Goal: Information Seeking & Learning: Find specific fact

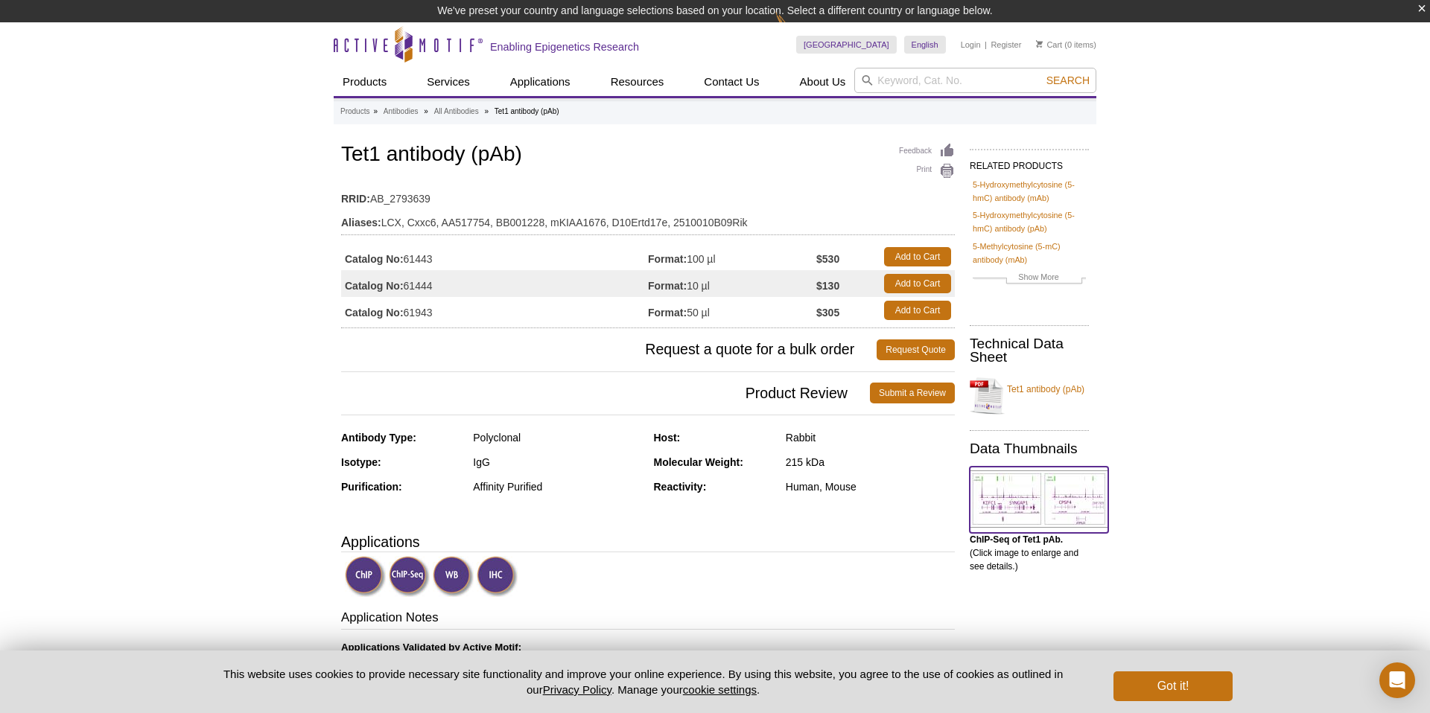
click at [1017, 478] on img at bounding box center [1038, 499] width 138 height 57
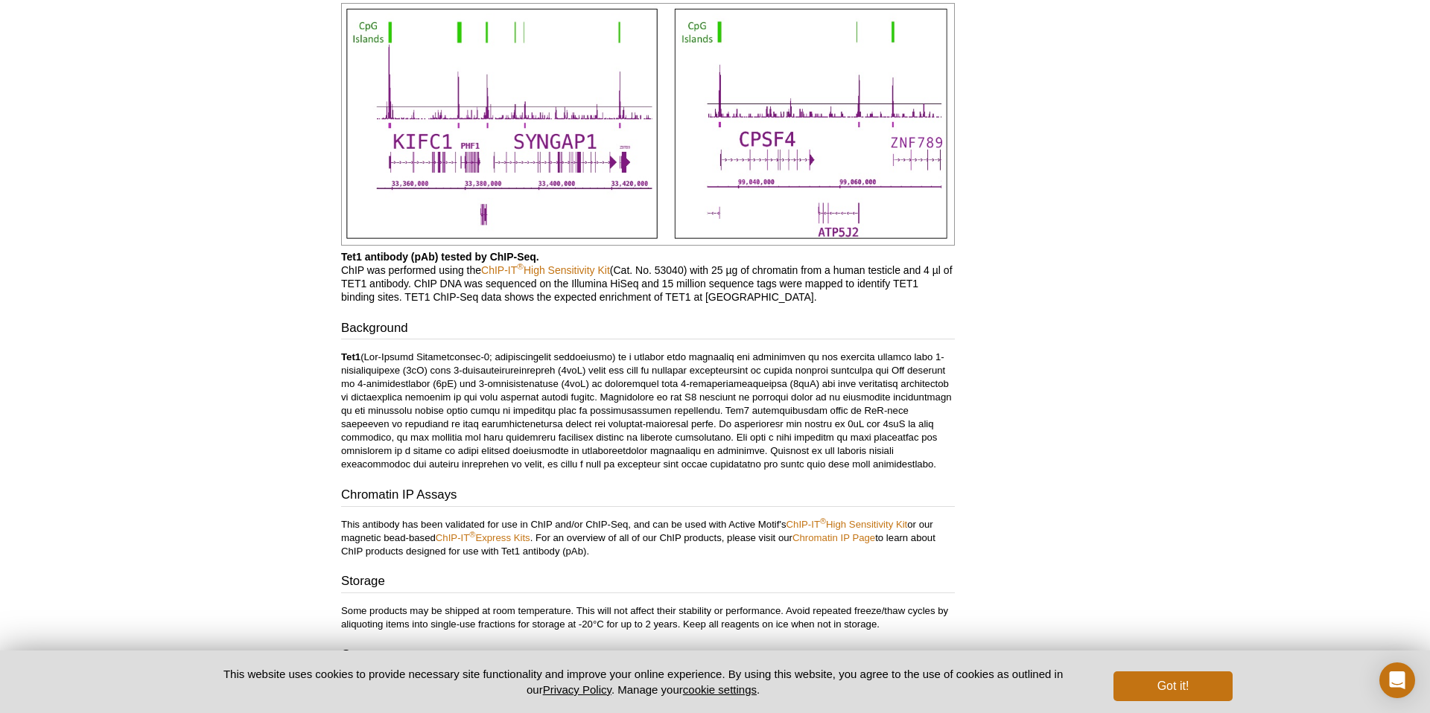
scroll to position [1109, 0]
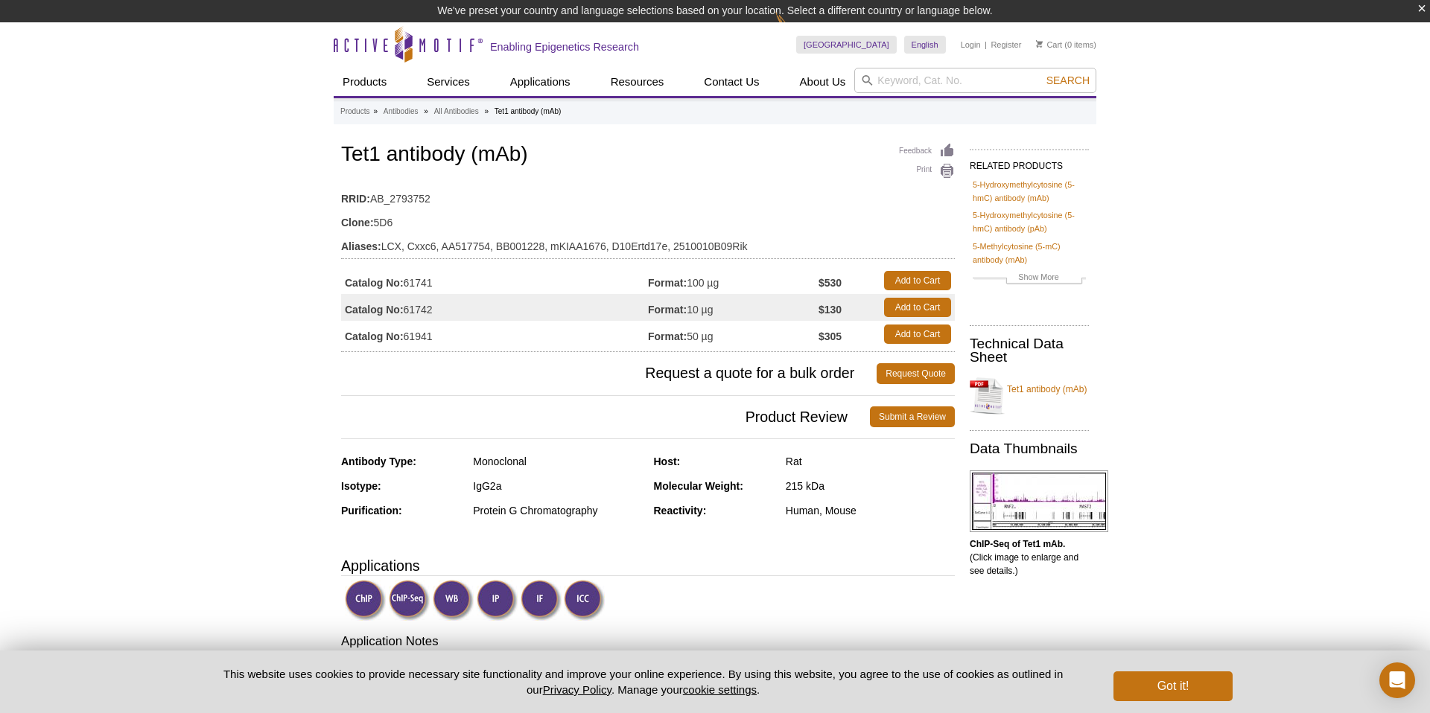
scroll to position [15, 0]
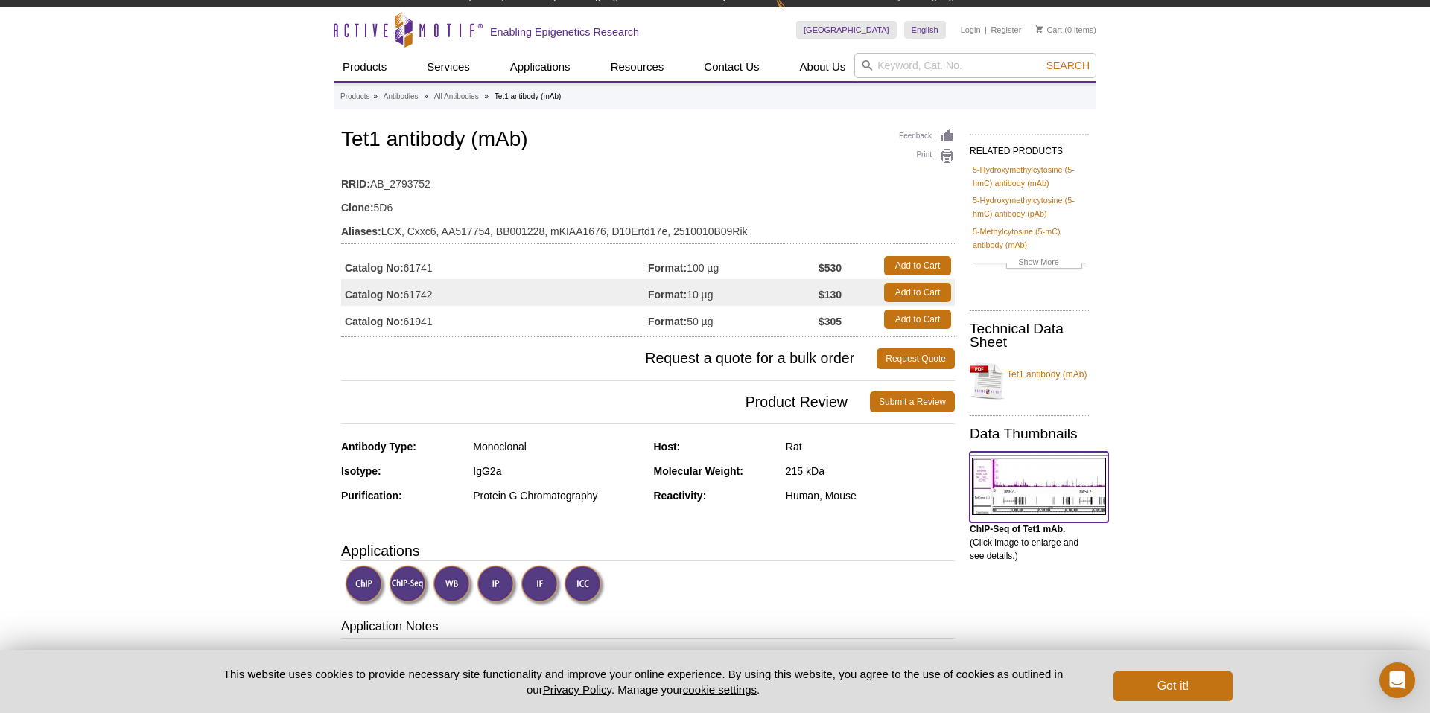
click at [1016, 478] on img at bounding box center [1038, 487] width 138 height 62
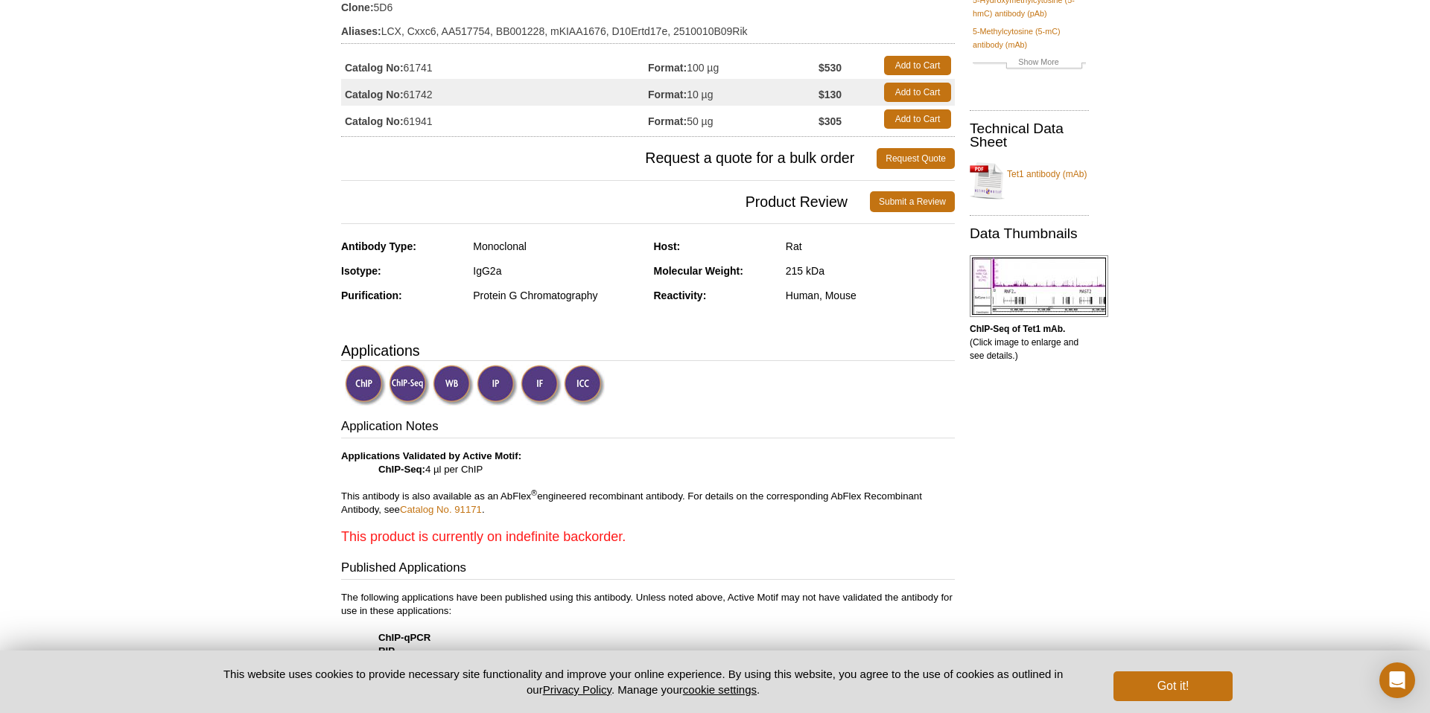
scroll to position [143, 0]
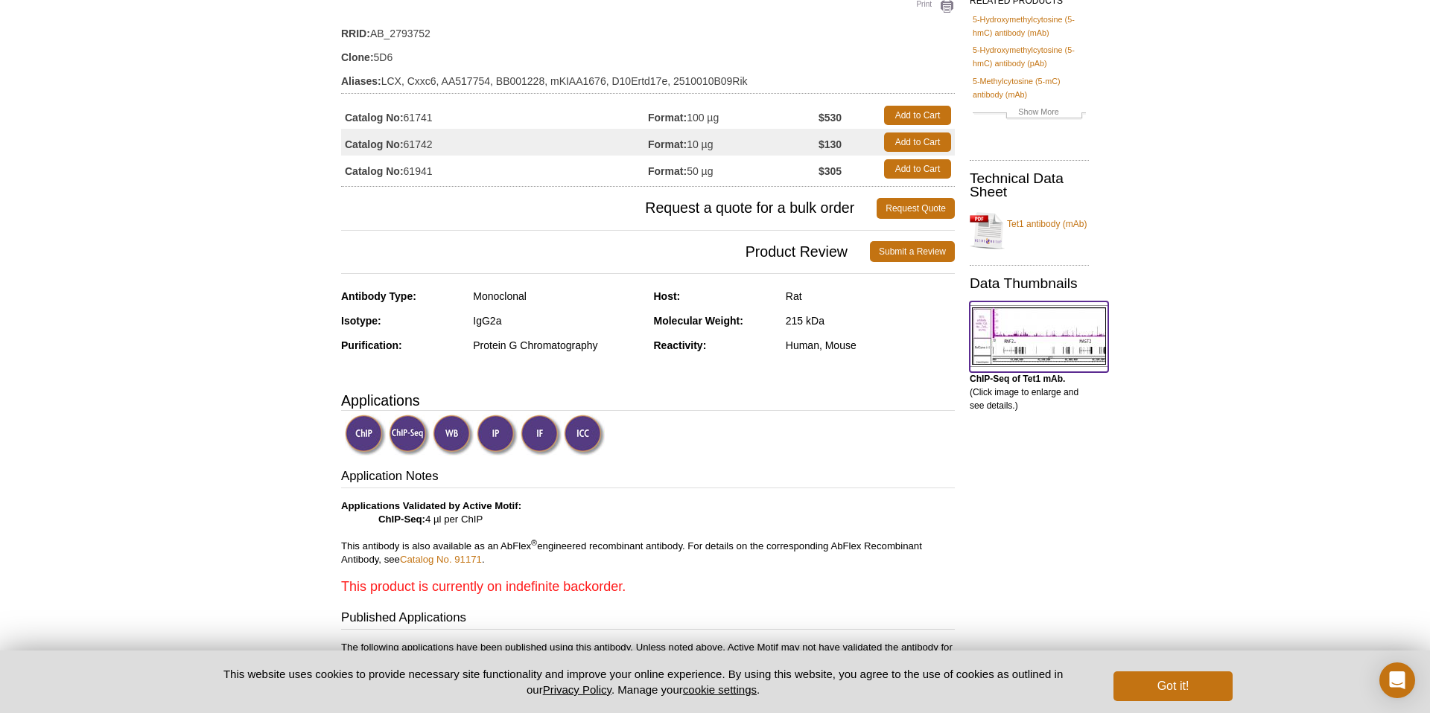
click at [1054, 330] on img at bounding box center [1038, 336] width 138 height 62
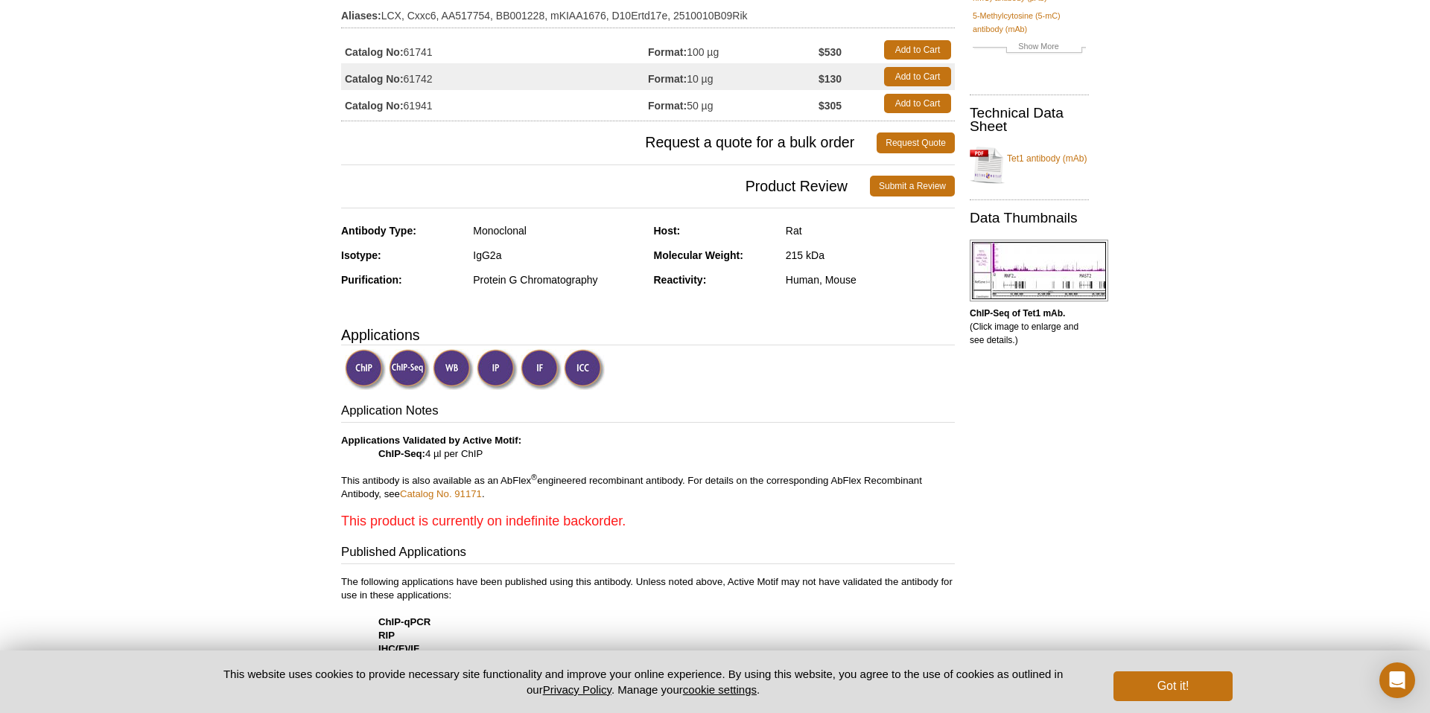
scroll to position [203, 0]
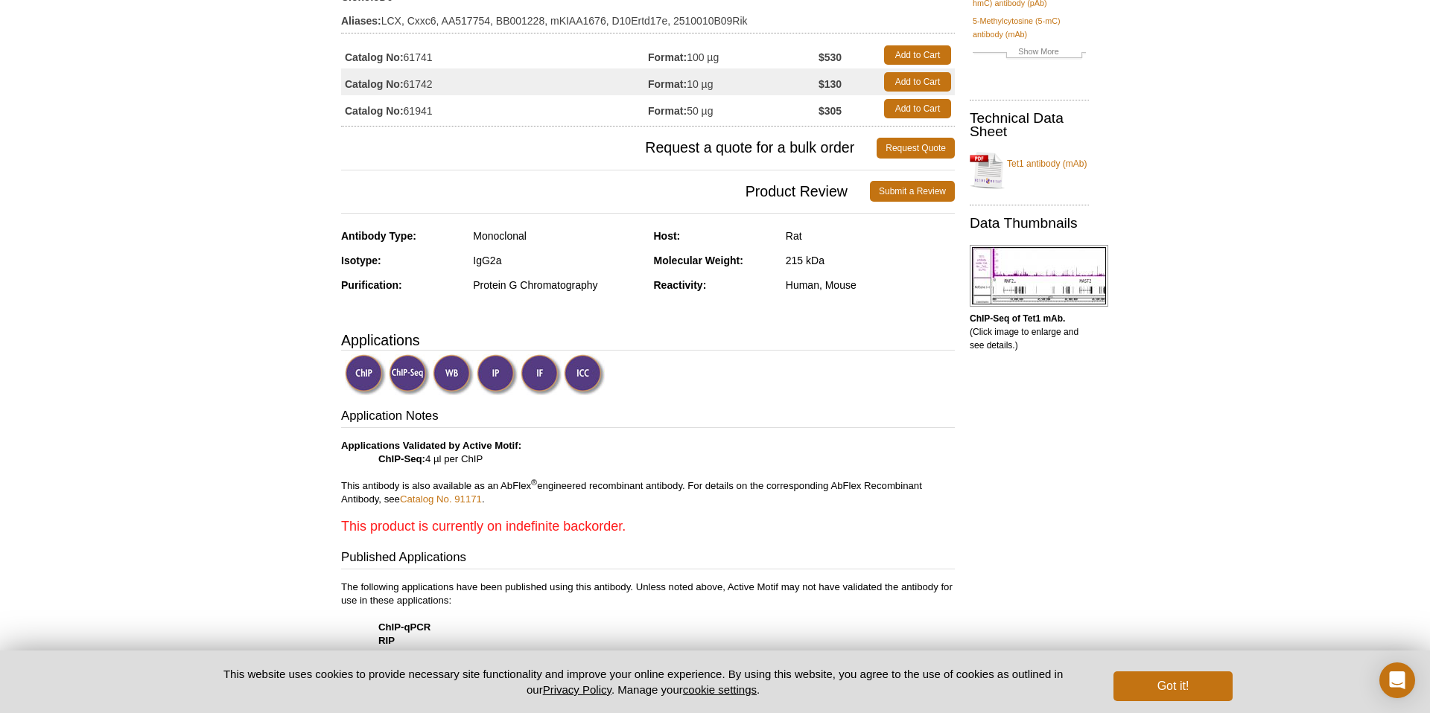
drag, startPoint x: 407, startPoint y: 60, endPoint x: 437, endPoint y: 59, distance: 29.8
click at [437, 59] on td "Catalog No: 61741" at bounding box center [494, 55] width 307 height 27
copy td "61741"
